Goal: Information Seeking & Learning: Learn about a topic

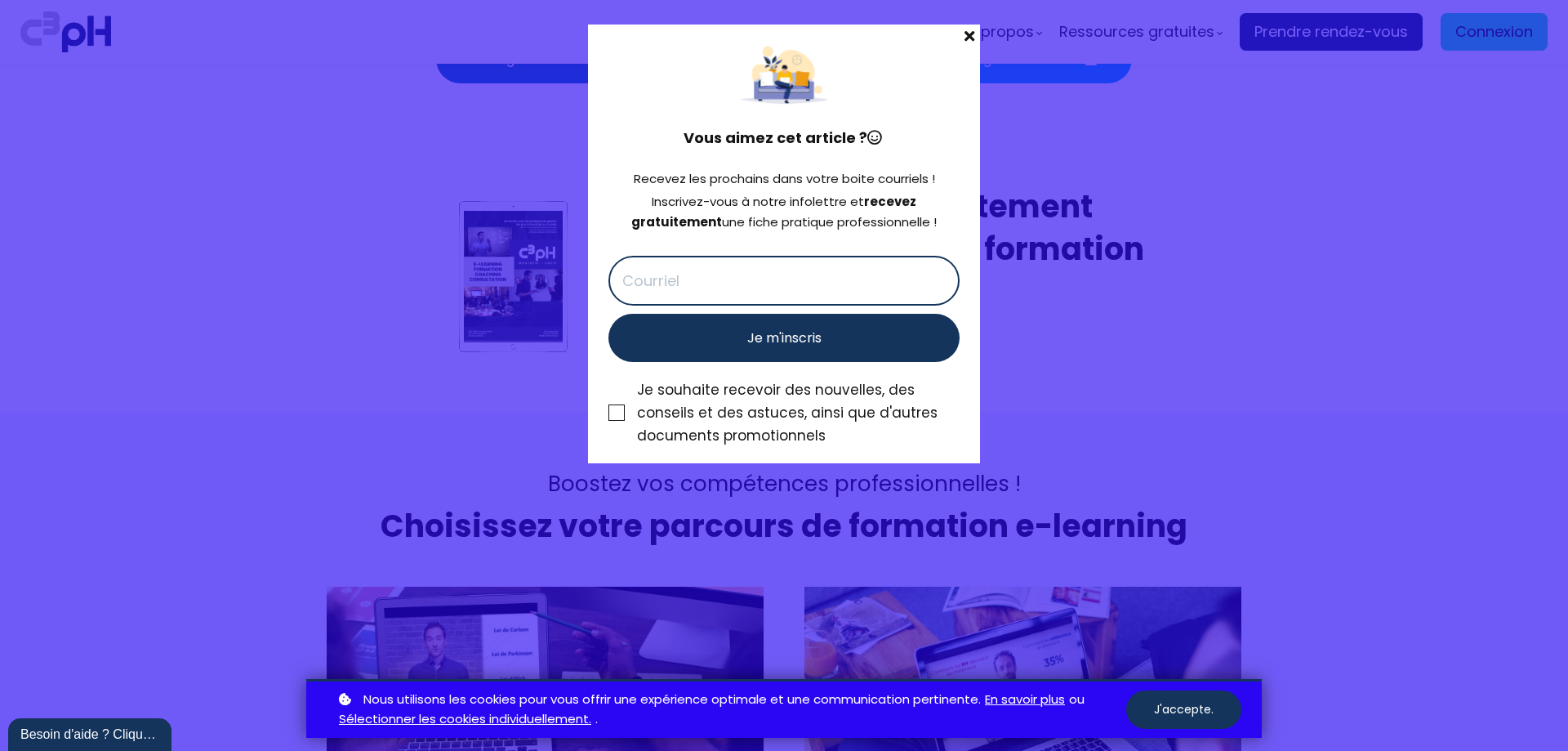
scroll to position [7056, 0]
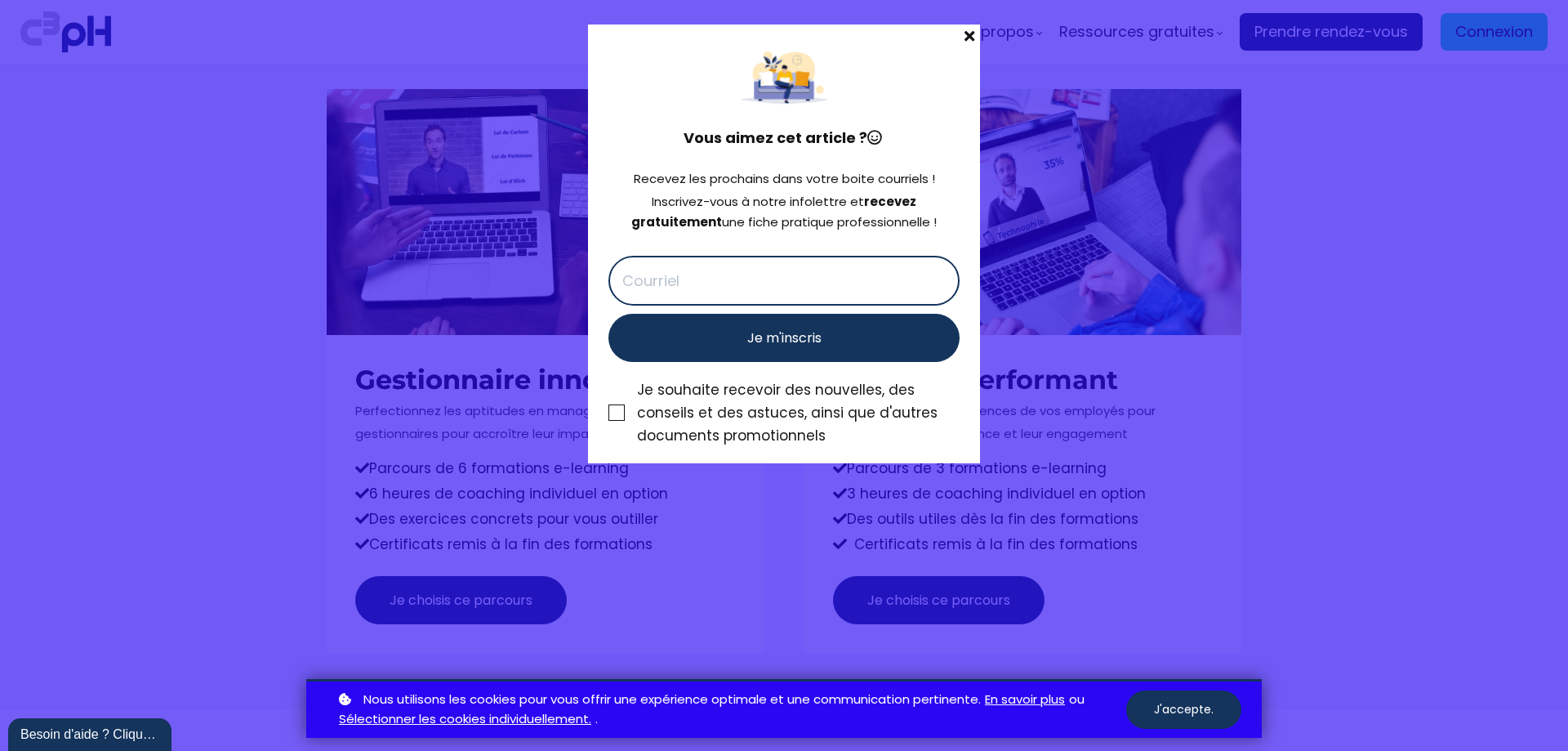
click at [967, 34] on span at bounding box center [970, 36] width 21 height 23
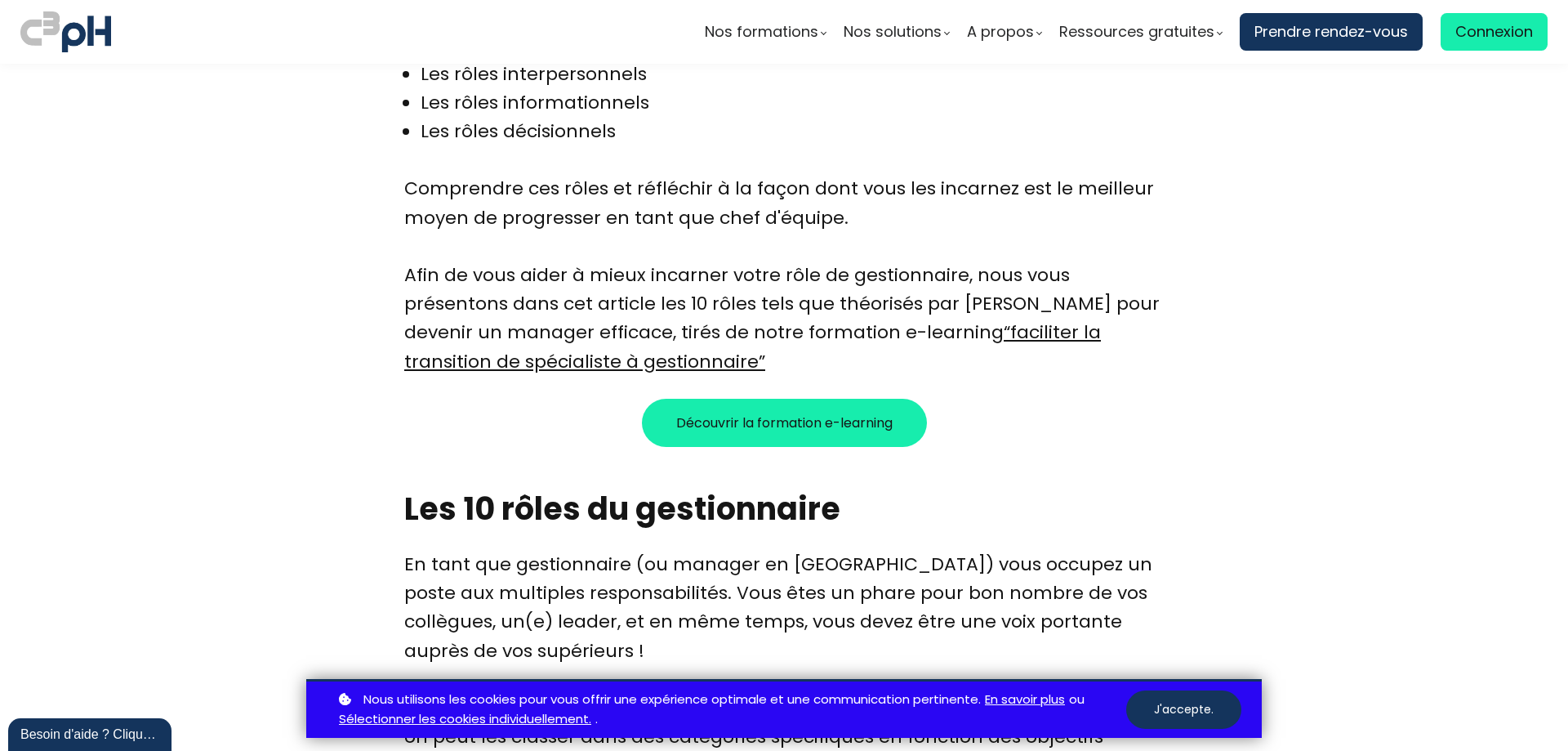
scroll to position [1144, 0]
